Goal: Task Accomplishment & Management: Manage account settings

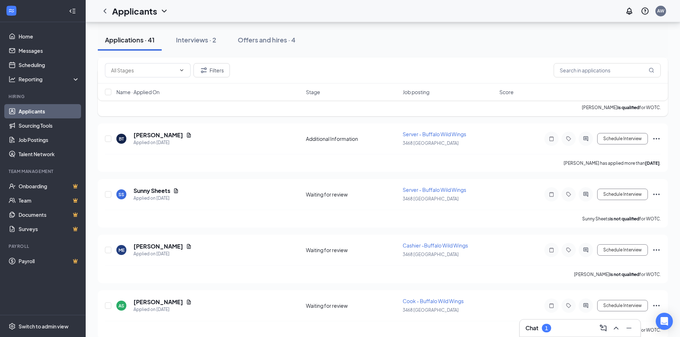
scroll to position [143, 0]
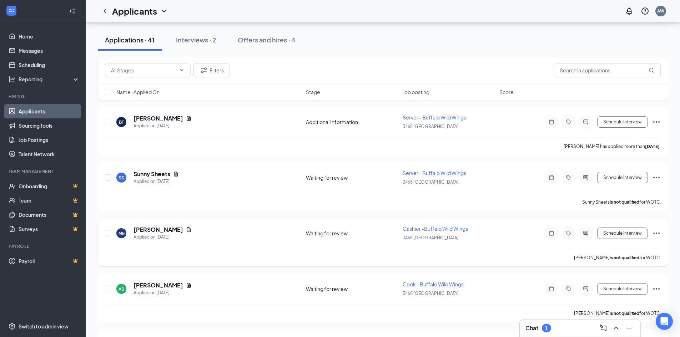
click at [443, 231] on span "Cashier -Buffalo Wild Wings" at bounding box center [435, 229] width 65 height 6
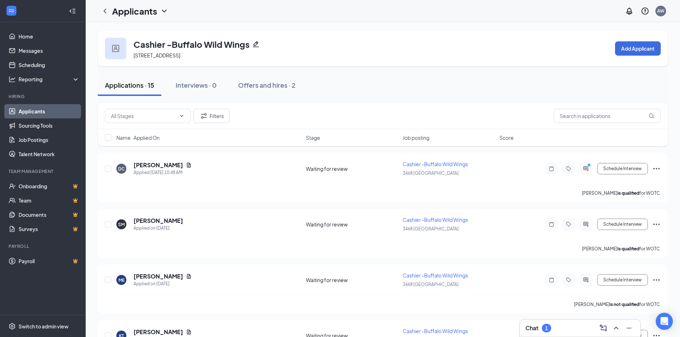
click at [578, 331] on div "Chat 1" at bounding box center [580, 328] width 109 height 11
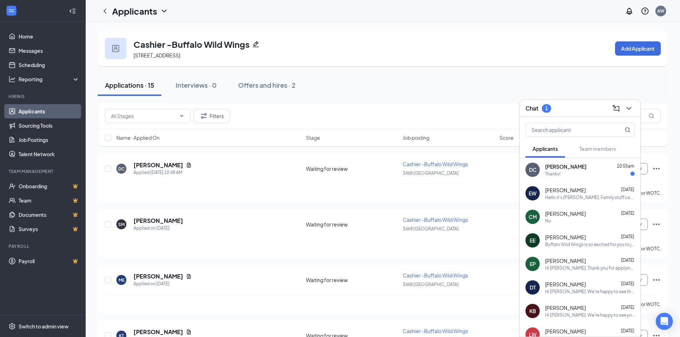
click at [566, 174] on div "Thanks!" at bounding box center [590, 174] width 90 height 6
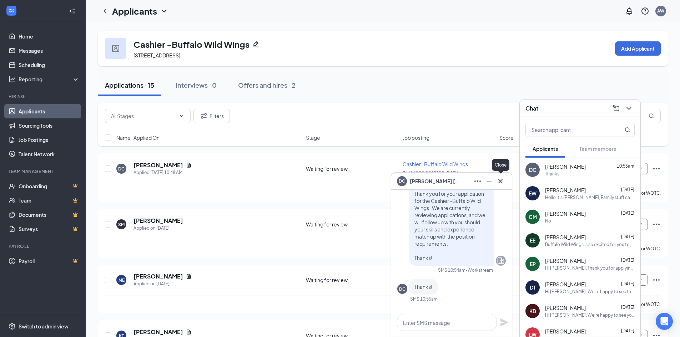
click at [502, 182] on icon "Cross" at bounding box center [501, 181] width 4 height 4
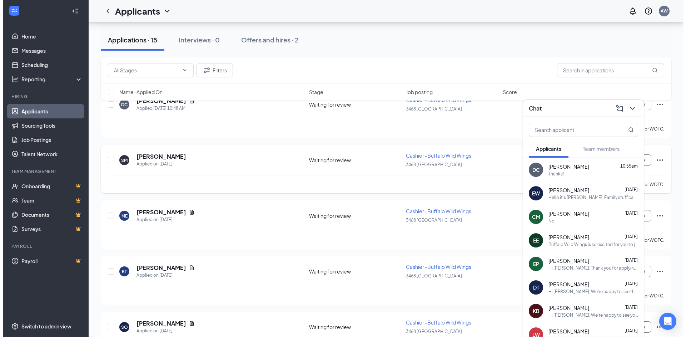
scroll to position [71, 0]
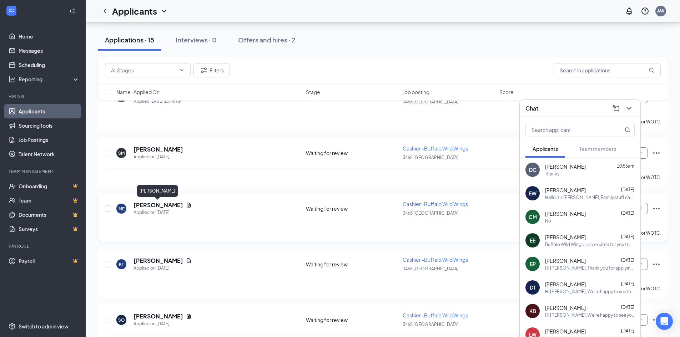
click at [170, 205] on h5 "[PERSON_NAME]" at bounding box center [159, 205] width 50 height 8
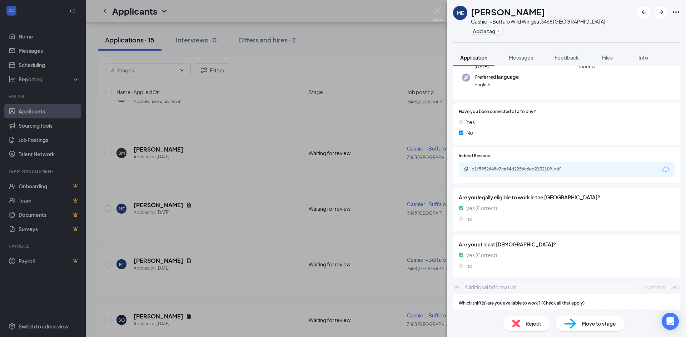
scroll to position [71, 0]
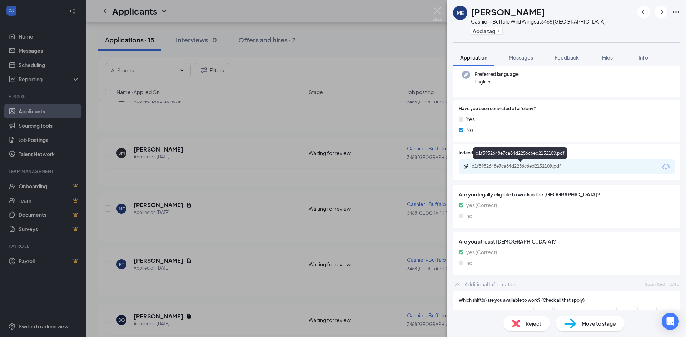
click at [538, 169] on div "d1f5952648e7ca84d2256c6ed2132109.pdf" at bounding box center [521, 167] width 100 height 6
click at [252, 205] on div "ME [PERSON_NAME] Cashier -Buffalo Wild Wings at 3468 [GEOGRAPHIC_DATA] Add a ta…" at bounding box center [343, 168] width 686 height 337
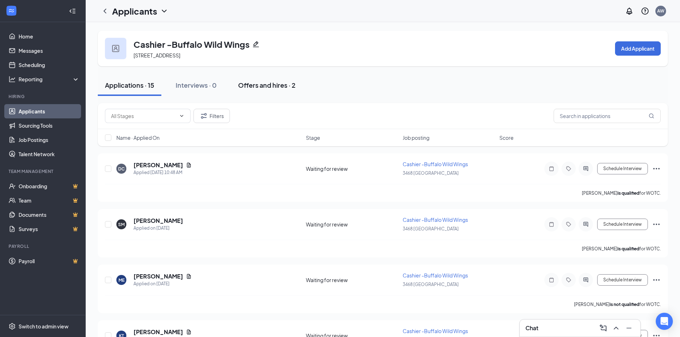
click at [278, 86] on div "Offers and hires · 2" at bounding box center [266, 85] width 57 height 9
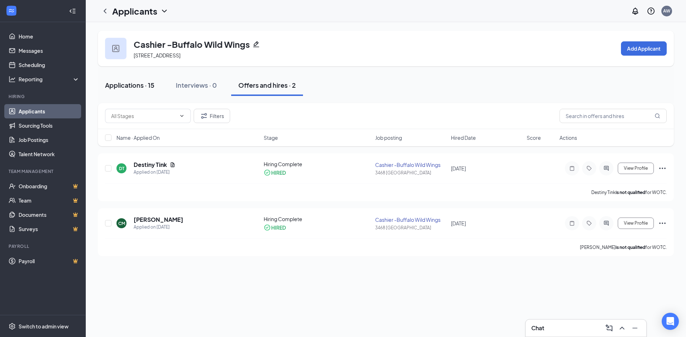
click at [146, 88] on div "Applications · 15" at bounding box center [129, 85] width 49 height 9
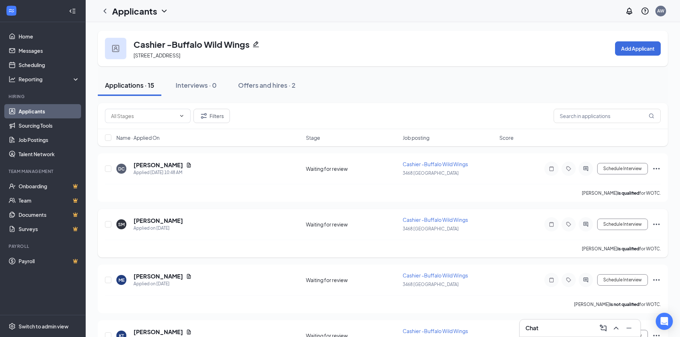
click at [191, 228] on div "SM [PERSON_NAME] Applied on [DATE]" at bounding box center [208, 224] width 185 height 15
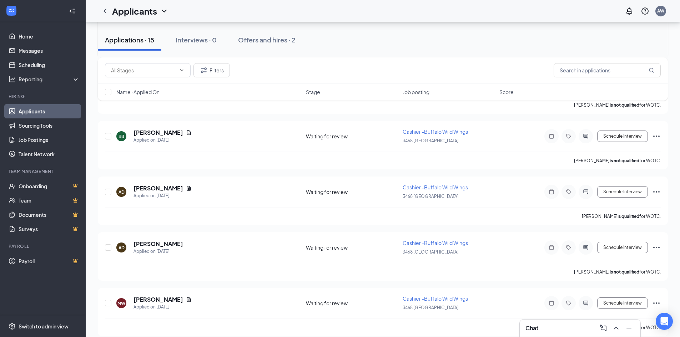
scroll to position [375, 0]
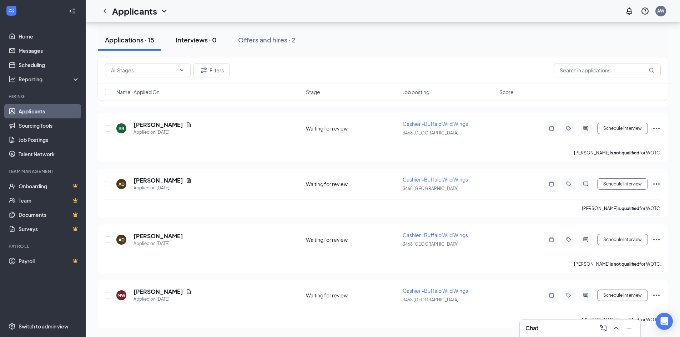
click at [190, 39] on div "Interviews · 0" at bounding box center [196, 39] width 41 height 9
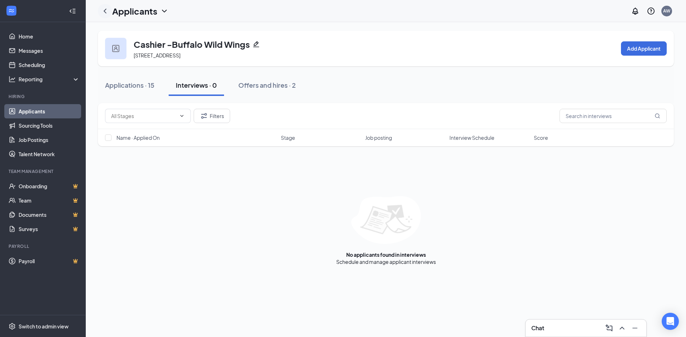
click at [104, 12] on icon "ChevronLeft" at bounding box center [105, 11] width 9 height 9
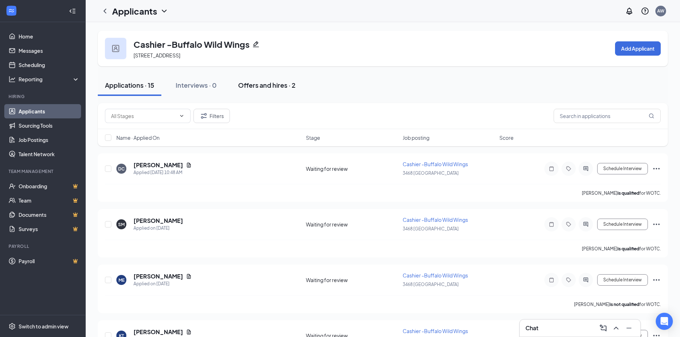
click at [276, 86] on div "Offers and hires · 2" at bounding box center [266, 85] width 57 height 9
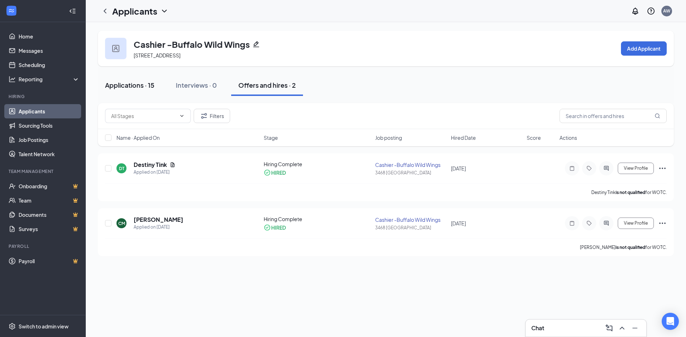
click at [143, 81] on button "Applications · 15" at bounding box center [130, 85] width 64 height 21
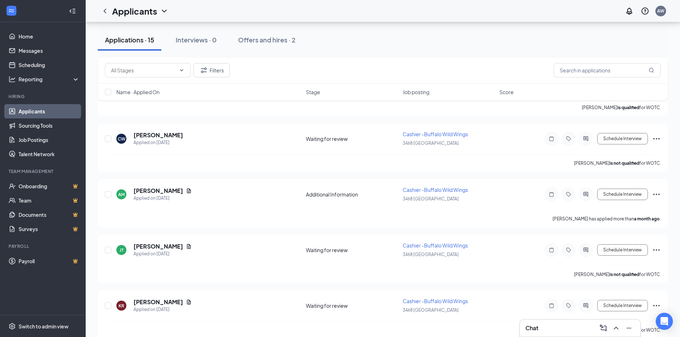
scroll to position [653, 0]
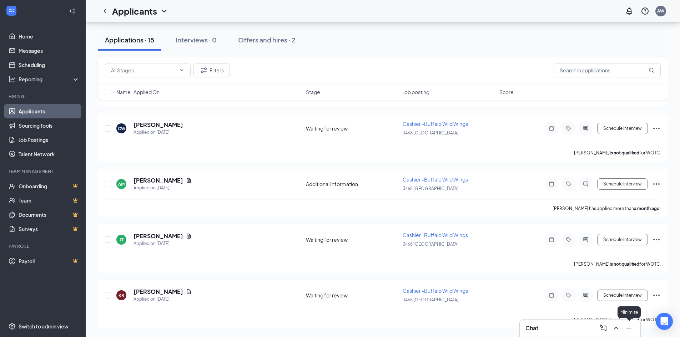
click at [634, 332] on div at bounding box center [628, 328] width 13 height 11
